Goal: Check status: Check status

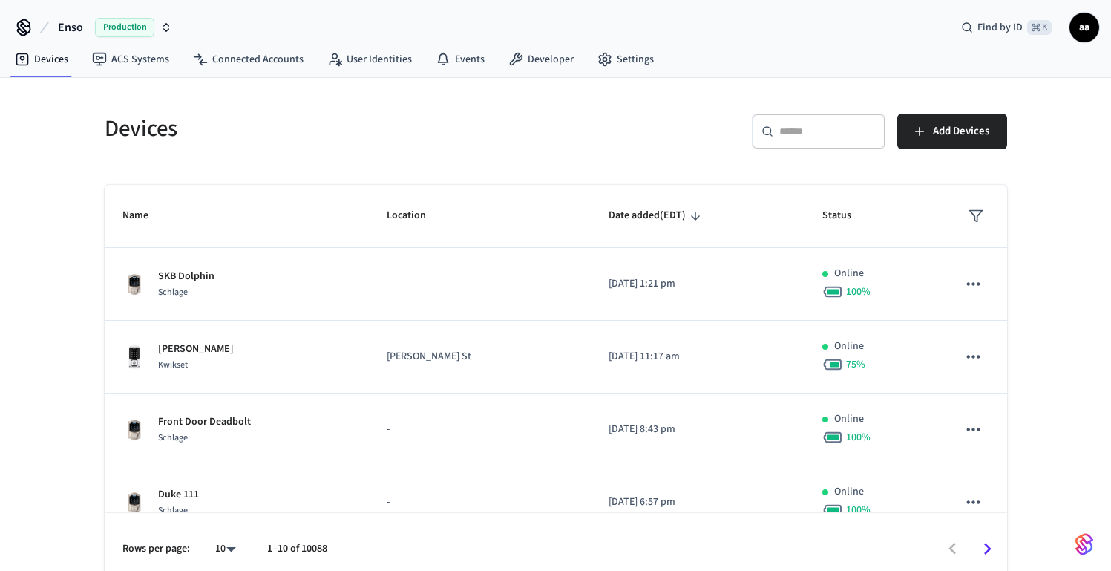
click at [809, 145] on div "​ ​" at bounding box center [819, 132] width 134 height 36
paste input "**********"
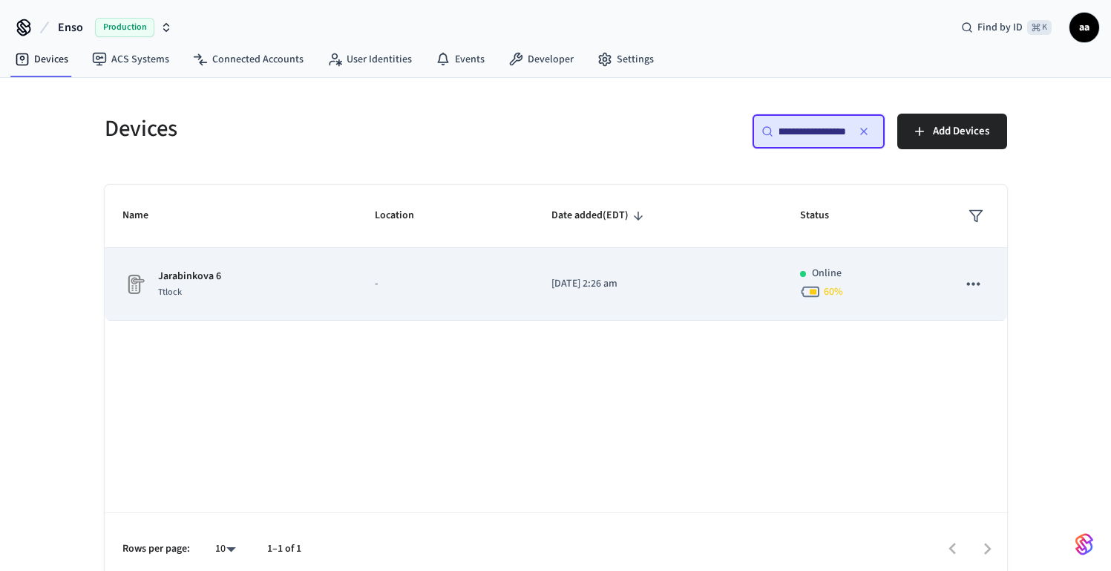
type input "**********"
click at [640, 293] on td "[DATE] 2:26 am" at bounding box center [658, 284] width 249 height 73
